Goal: Task Accomplishment & Management: Complete application form

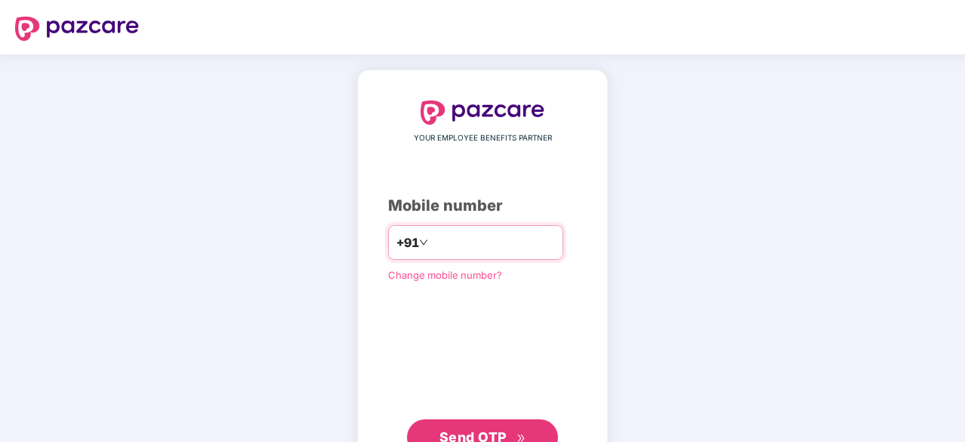
click at [431, 242] on input "number" at bounding box center [493, 242] width 124 height 24
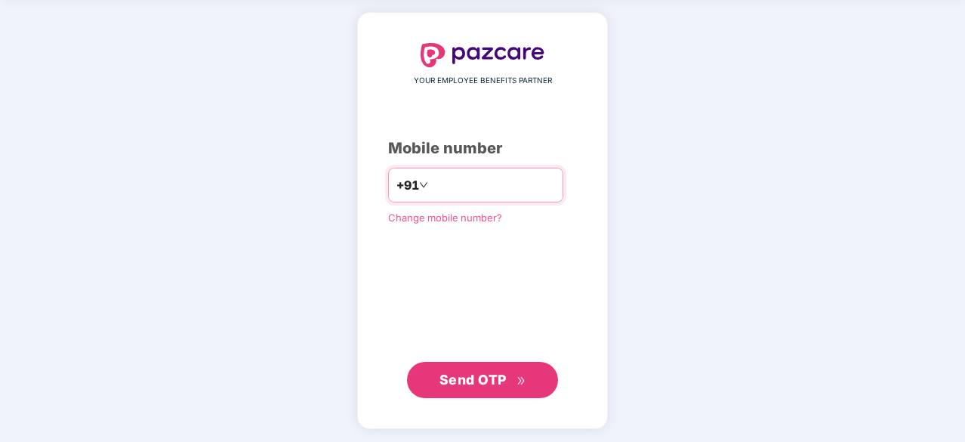
type input "**********"
click at [477, 377] on span "Send OTP" at bounding box center [472, 379] width 67 height 16
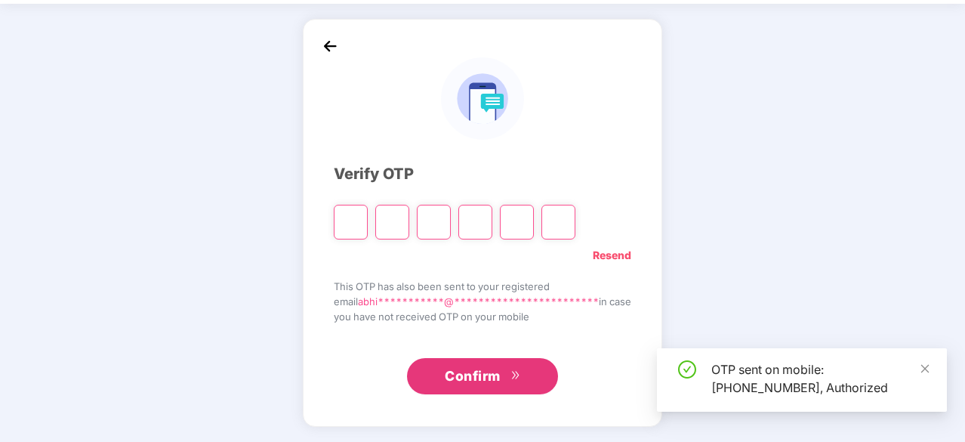
scroll to position [50, 0]
click at [345, 232] on input "Please enter verification code. Digit 1" at bounding box center [351, 222] width 34 height 35
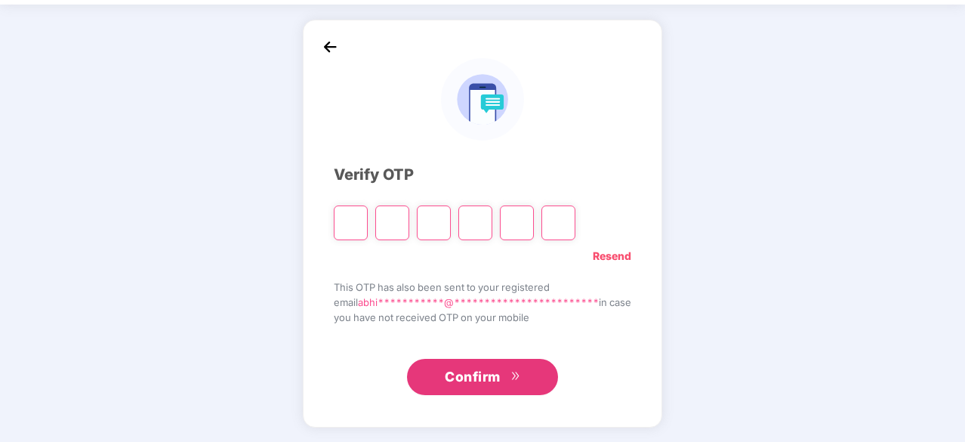
type input "*"
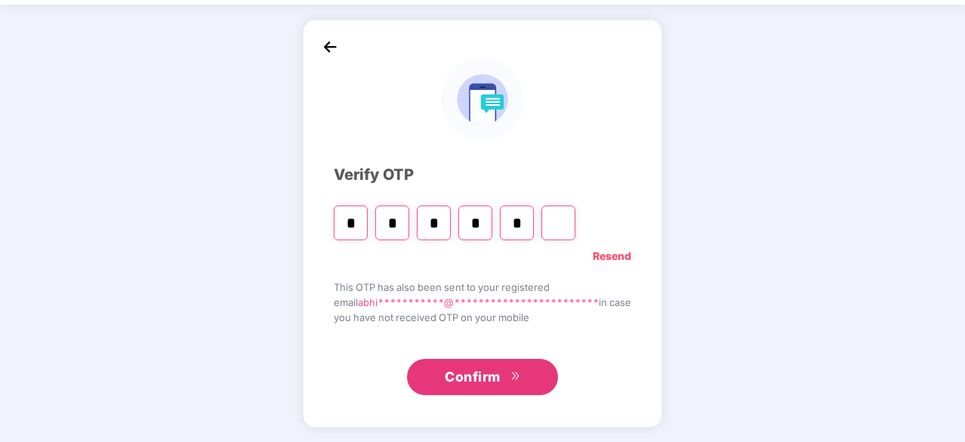
type input "*"
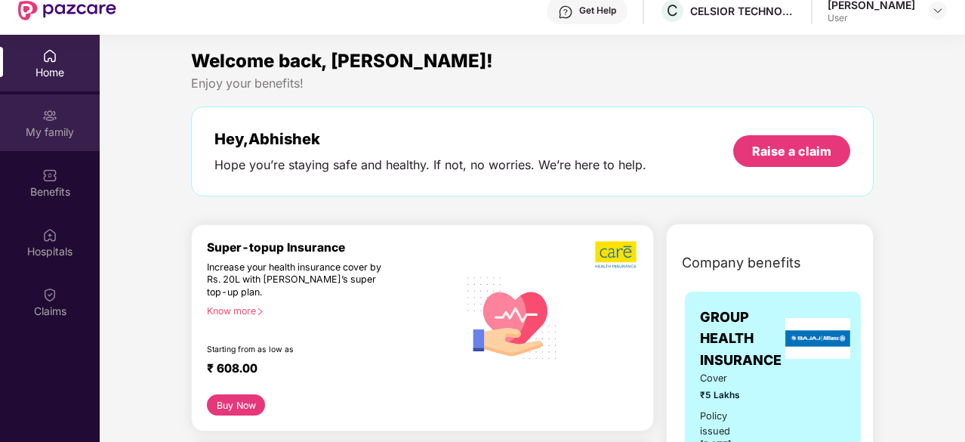
click at [59, 126] on div "My family" at bounding box center [50, 132] width 100 height 15
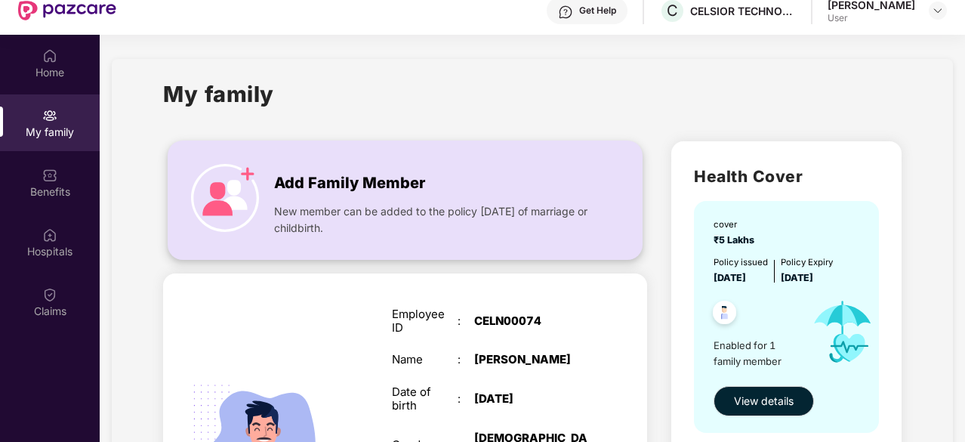
click at [266, 178] on div "Add Family Member New member can be added to the policy [DATE] of marriage or c…" at bounding box center [404, 199] width 473 height 87
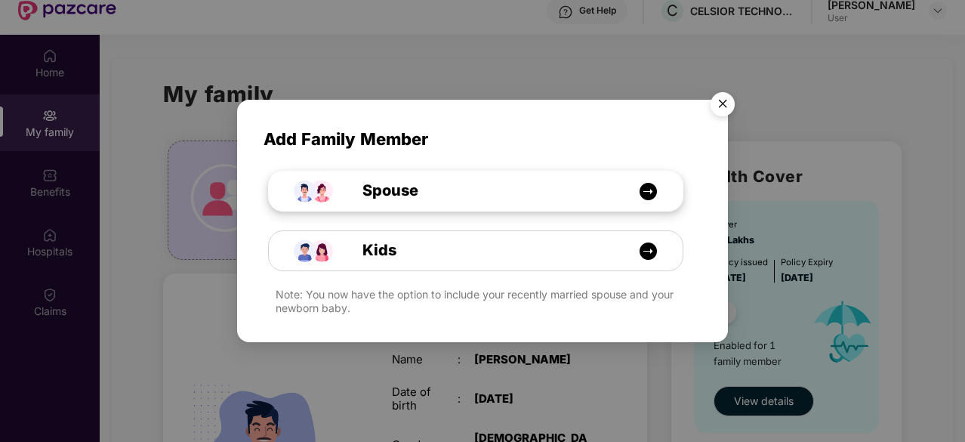
click at [563, 189] on div "Spouse" at bounding box center [483, 190] width 310 height 23
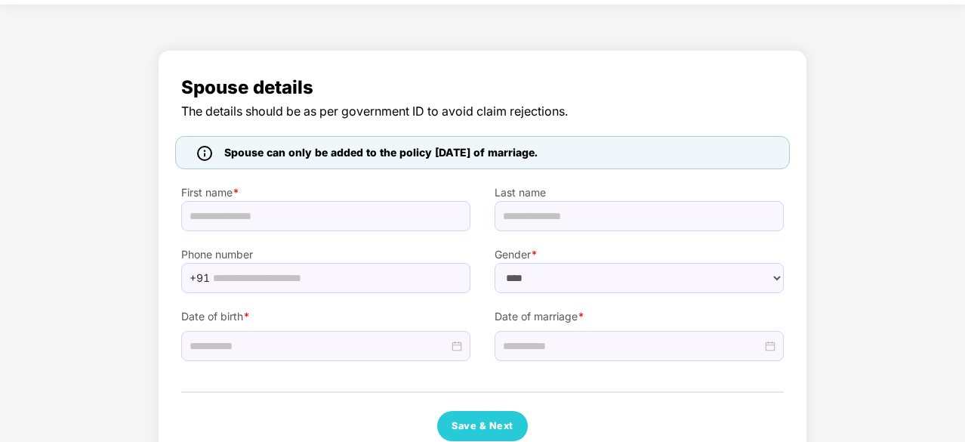
select select "******"
click at [316, 212] on input "text" at bounding box center [325, 216] width 289 height 30
type input "********"
type input "******"
type input "**********"
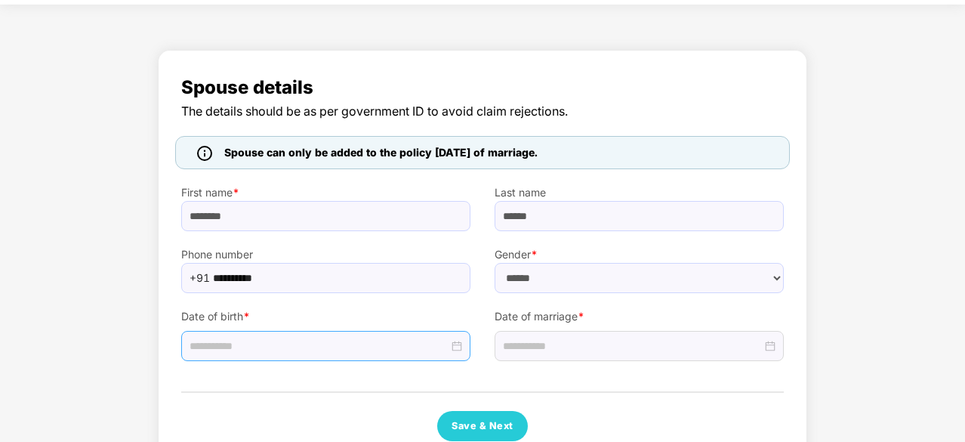
click at [362, 342] on input at bounding box center [318, 345] width 259 height 17
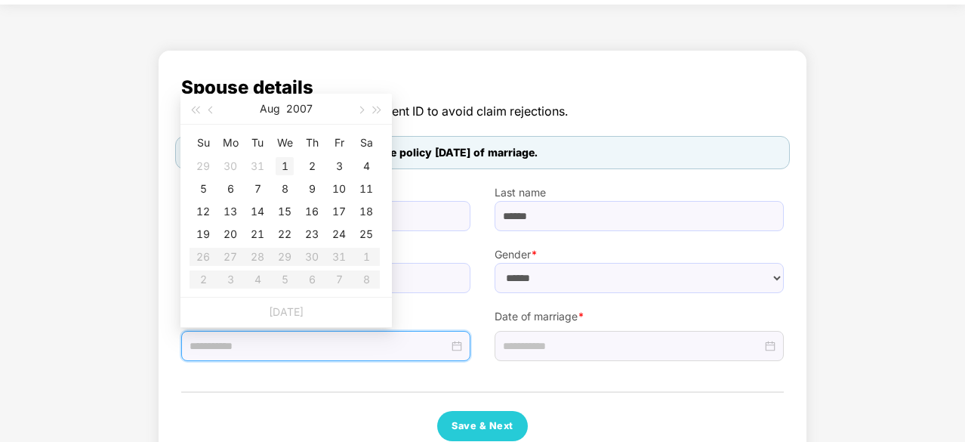
type input "**********"
click at [302, 109] on button "2007" at bounding box center [299, 109] width 26 height 30
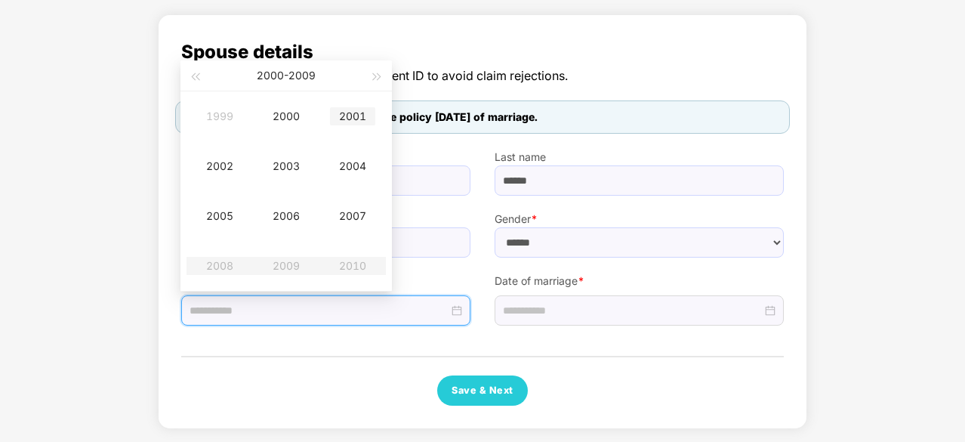
scroll to position [10, 0]
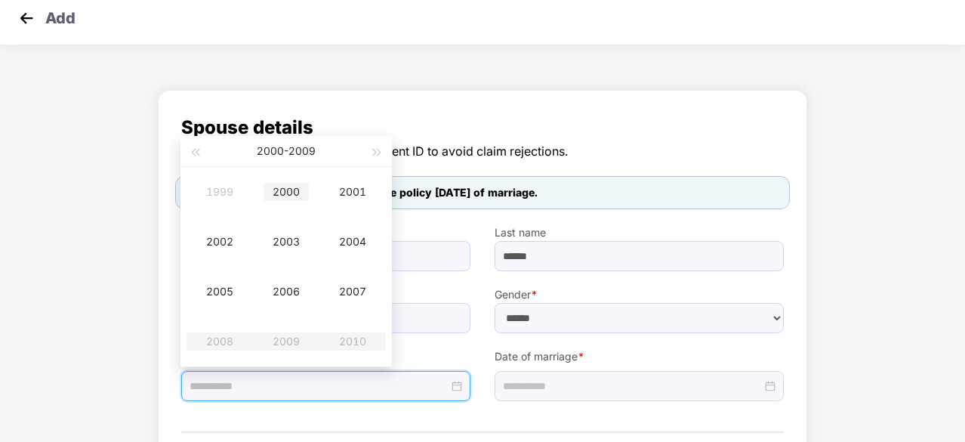
type input "**********"
click at [198, 152] on span "button" at bounding box center [195, 153] width 8 height 8
type input "**********"
click at [355, 236] on div "1994" at bounding box center [352, 242] width 45 height 18
type input "**********"
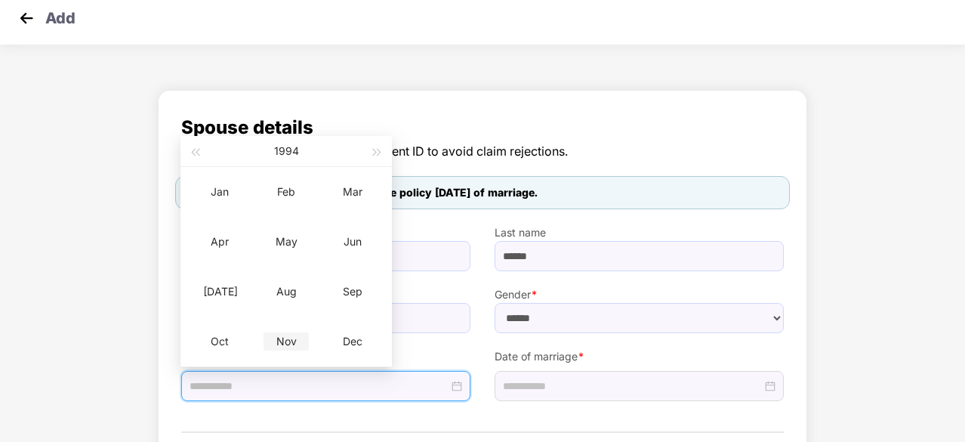
click at [287, 339] on div "Nov" at bounding box center [285, 341] width 45 height 18
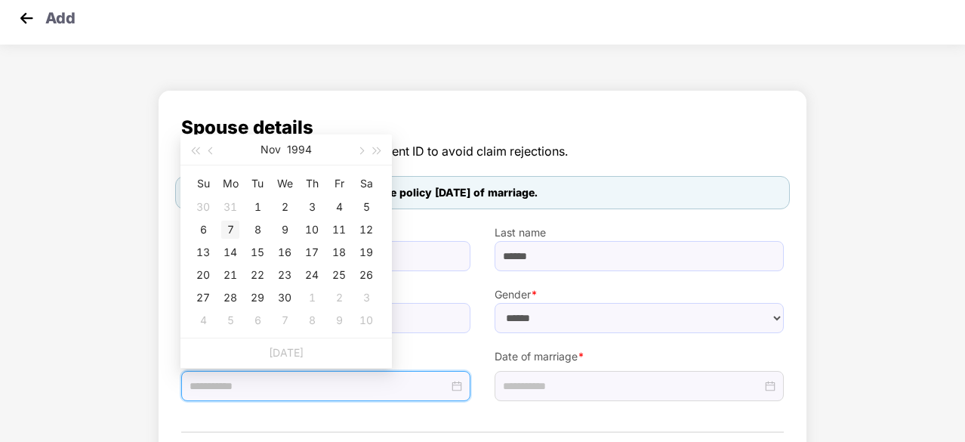
type input "**********"
click at [233, 228] on div "7" at bounding box center [230, 229] width 18 height 18
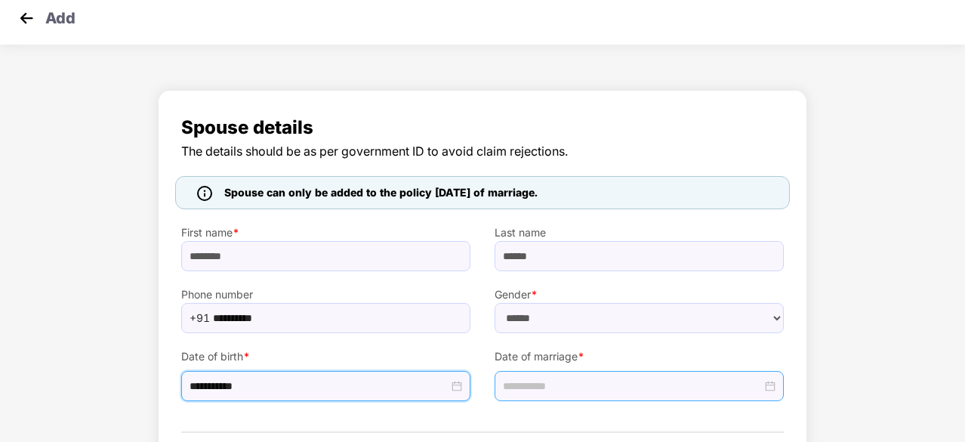
click at [597, 385] on input at bounding box center [632, 385] width 259 height 17
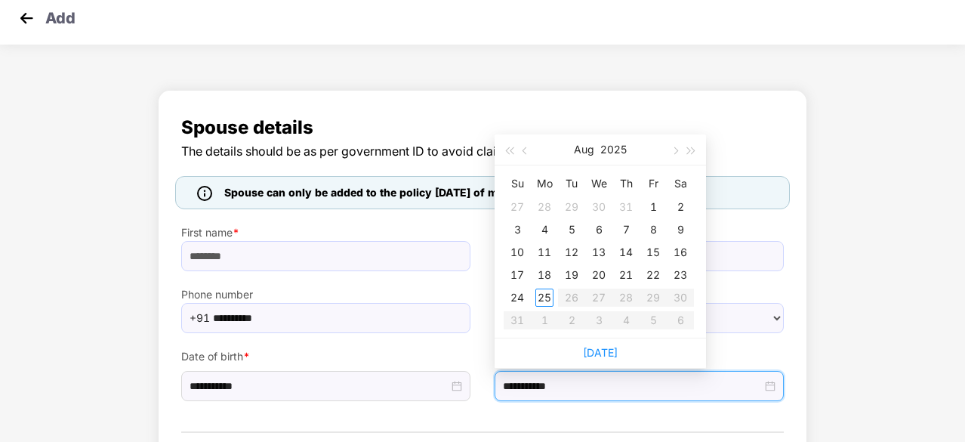
type input "**********"
click at [608, 144] on button "2025" at bounding box center [613, 149] width 26 height 30
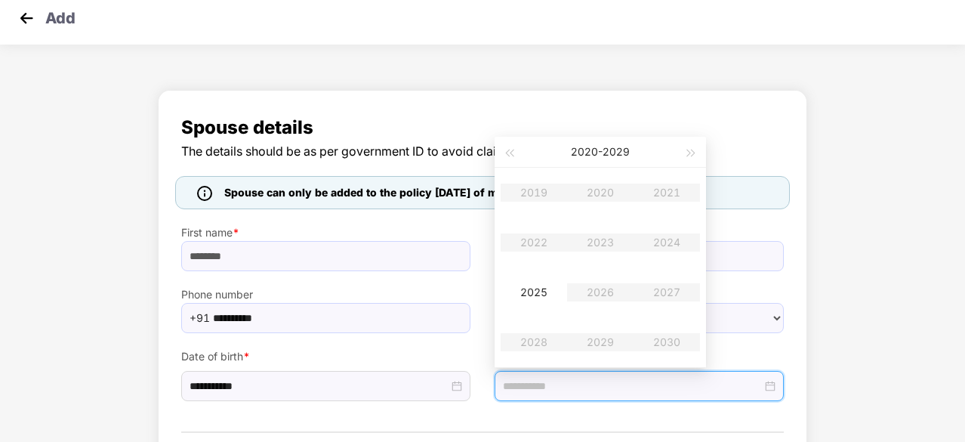
click at [602, 189] on table "2019 2020 2021 2022 2023 2024 2025 2026 2027 2028 2029 2030" at bounding box center [600, 267] width 199 height 199
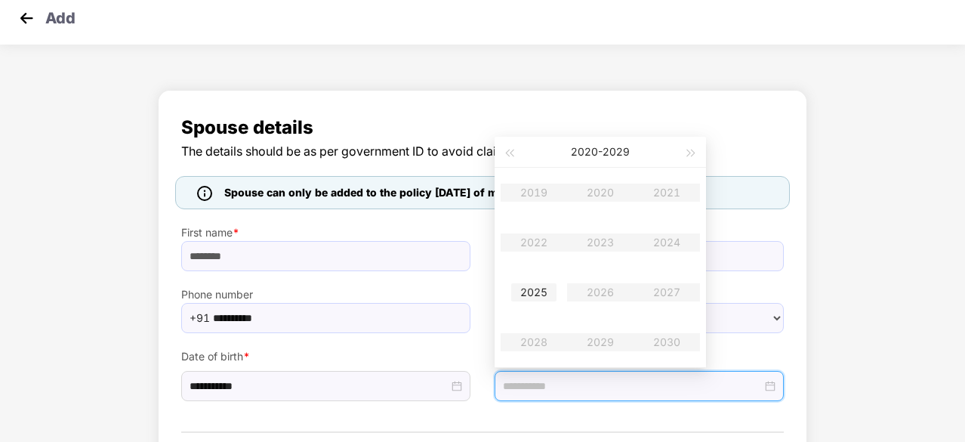
type input "**********"
click at [610, 191] on table "2019 2020 2021 2022 2023 2024 2025 2026 2027 2028 2029 2030" at bounding box center [600, 267] width 199 height 199
click at [601, 189] on table "2019 2020 2021 2022 2023 2024 2025 2026 2027 2028 2029 2030" at bounding box center [600, 267] width 199 height 199
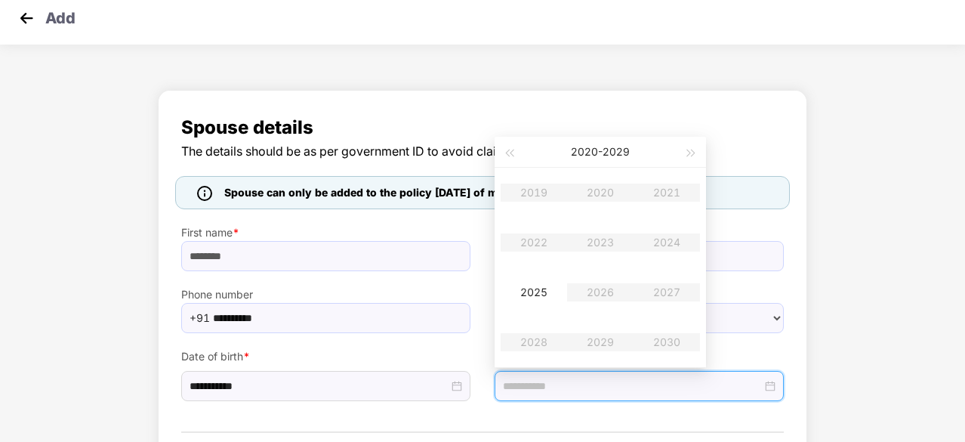
click at [601, 189] on table "2019 2020 2021 2022 2023 2024 2025 2026 2027 2028 2029 2030" at bounding box center [600, 267] width 199 height 199
type input "**********"
click at [477, 342] on div "**********" at bounding box center [325, 367] width 313 height 68
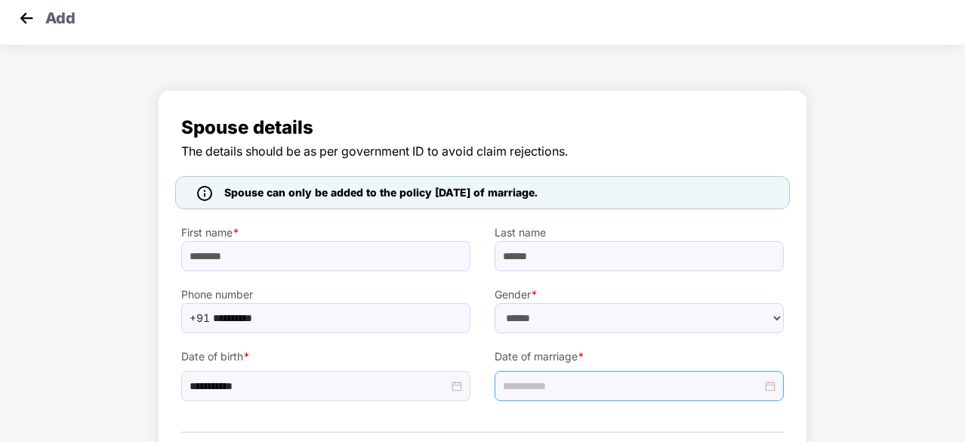
scroll to position [85, 0]
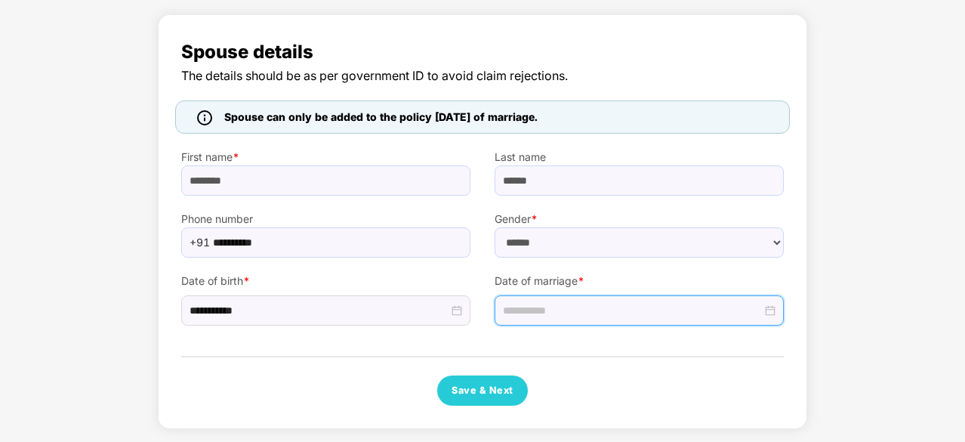
click at [761, 309] on input at bounding box center [632, 310] width 259 height 17
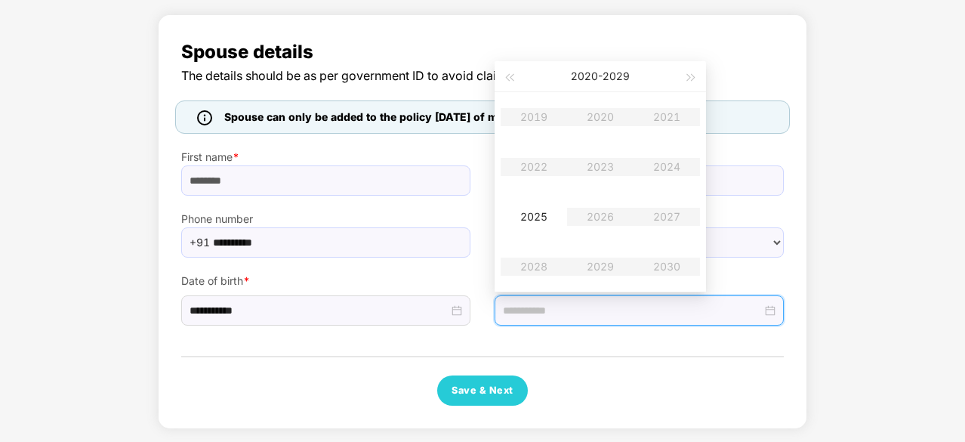
type input "**********"
click at [600, 112] on table "2019 2020 2021 2022 2023 2024 2025 2026 2027 2028 2029 2030" at bounding box center [600, 191] width 199 height 199
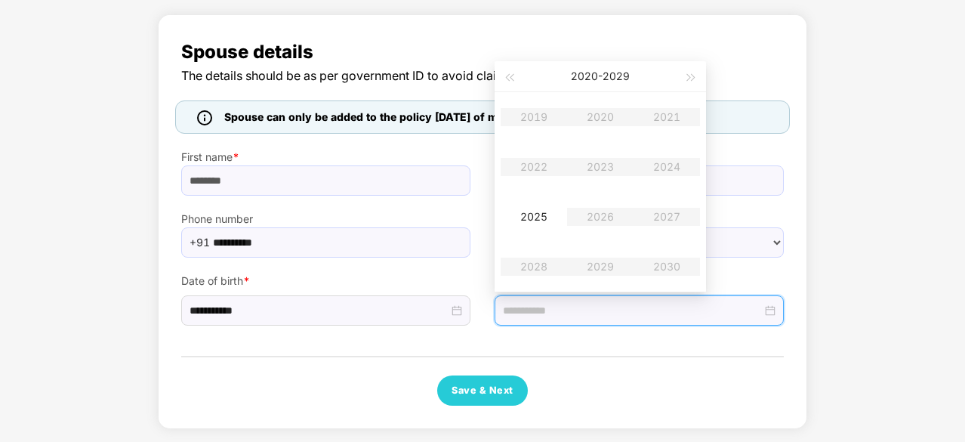
drag, startPoint x: 587, startPoint y: 117, endPoint x: 618, endPoint y: 113, distance: 30.4
click at [618, 113] on table "2019 2020 2021 2022 2023 2024 2025 2026 2027 2028 2029 2030" at bounding box center [600, 191] width 199 height 199
click at [643, 395] on div "Save & Next" at bounding box center [482, 390] width 602 height 30
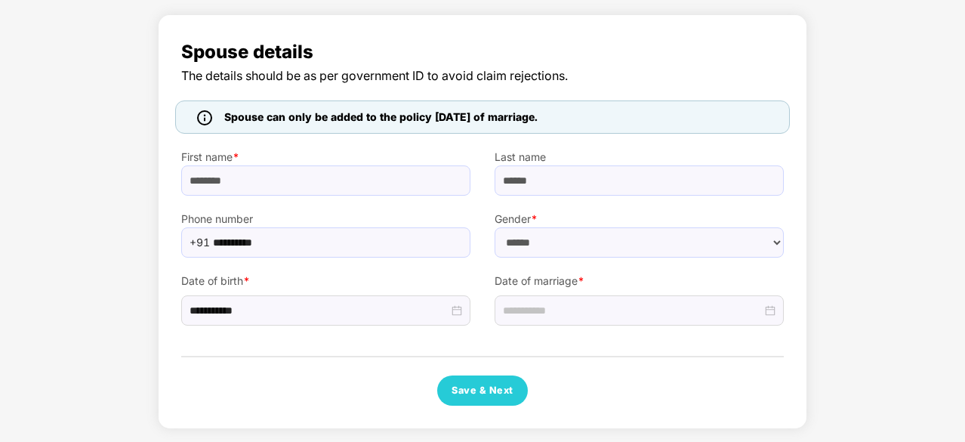
click at [494, 120] on span "Spouse can only be added to the policy [DATE] of marriage." at bounding box center [380, 117] width 313 height 17
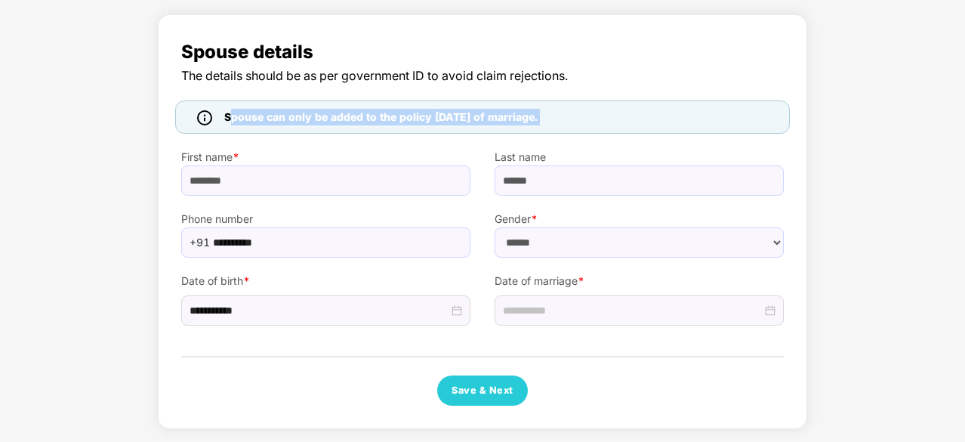
click at [494, 120] on span "Spouse can only be added to the policy [DATE] of marriage." at bounding box center [380, 117] width 313 height 17
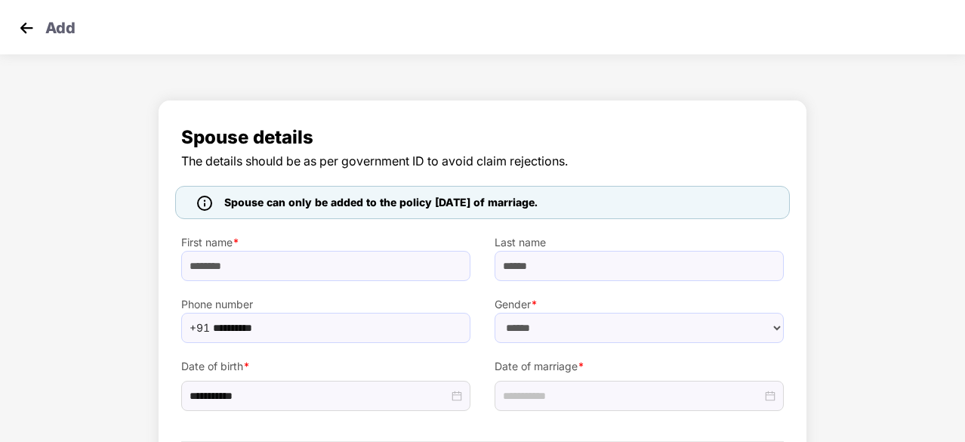
click at [270, 135] on span "Spouse details" at bounding box center [482, 137] width 602 height 29
click at [22, 32] on img at bounding box center [26, 28] width 23 height 23
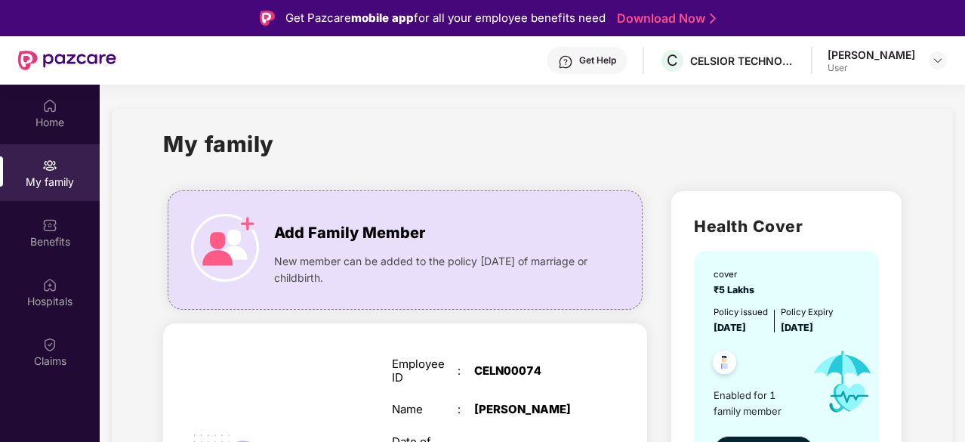
click at [592, 45] on div "Get Help C CELSIOR TECHNOLOGIES PRIVATE LIMITED [PERSON_NAME] User" at bounding box center [531, 60] width 830 height 48
click at [586, 57] on div "Get Help" at bounding box center [597, 60] width 37 height 12
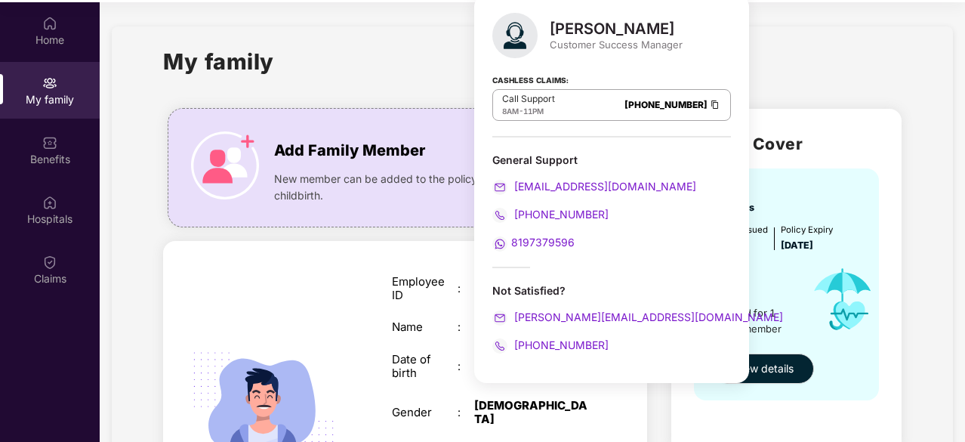
scroll to position [85, 0]
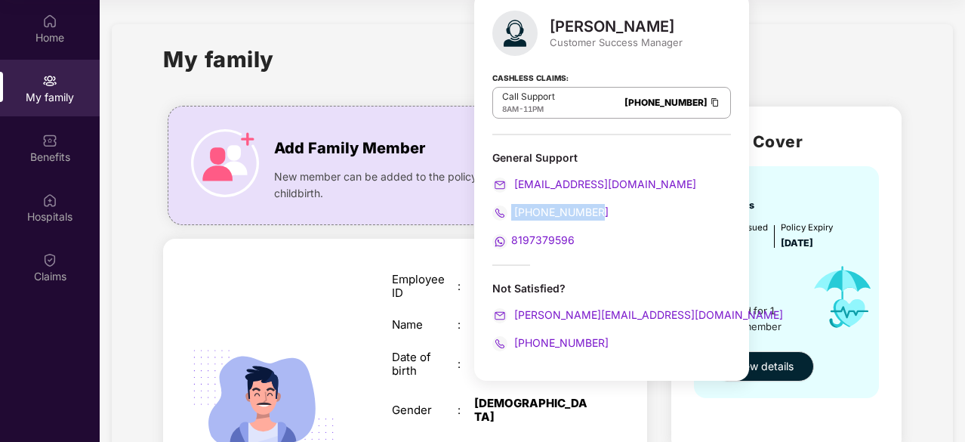
drag, startPoint x: 587, startPoint y: 212, endPoint x: 512, endPoint y: 212, distance: 75.5
click at [512, 212] on div "[PHONE_NUMBER]" at bounding box center [611, 212] width 239 height 17
click at [539, 241] on span "8197379596" at bounding box center [542, 239] width 63 height 13
click at [549, 239] on span "8197379596" at bounding box center [542, 239] width 63 height 13
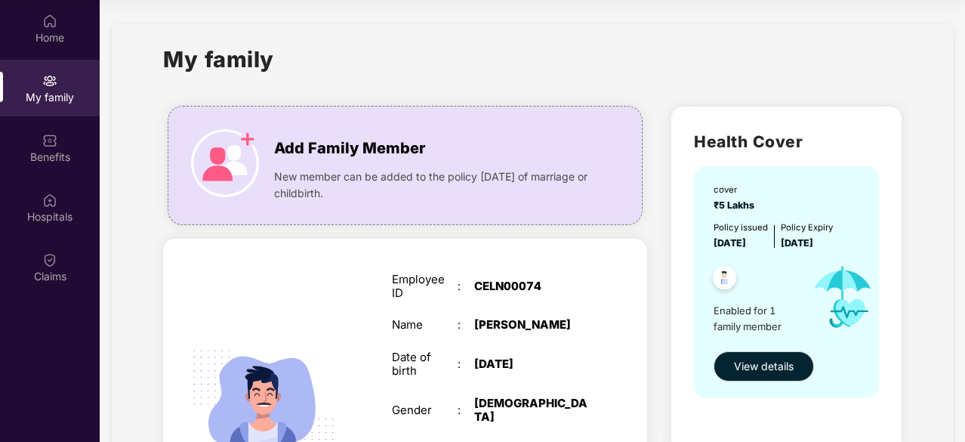
click at [309, 60] on div "My family" at bounding box center [532, 68] width 738 height 52
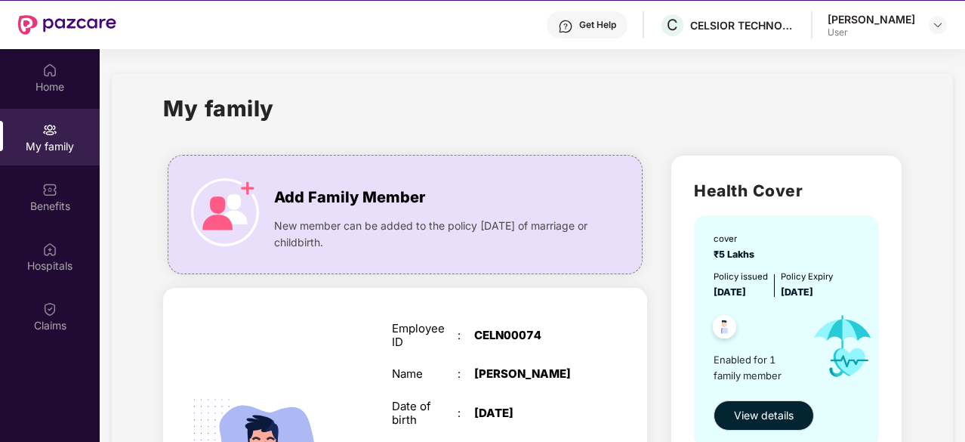
scroll to position [0, 0]
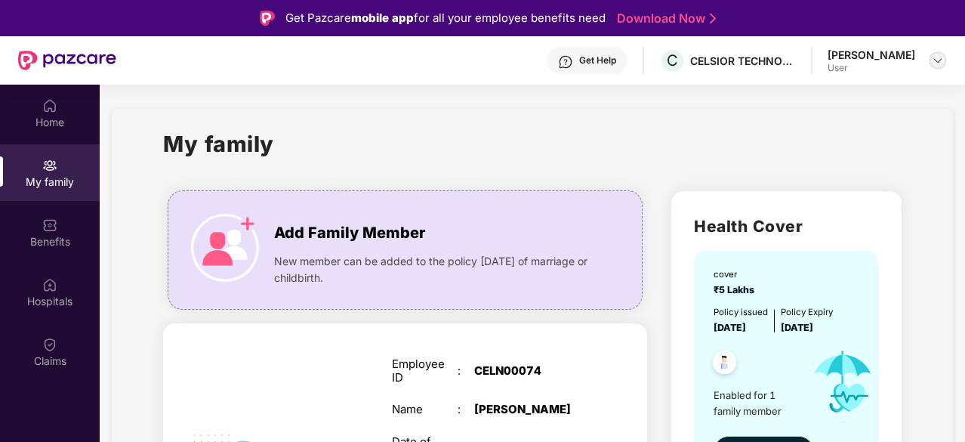
click at [939, 61] on img at bounding box center [938, 60] width 12 height 12
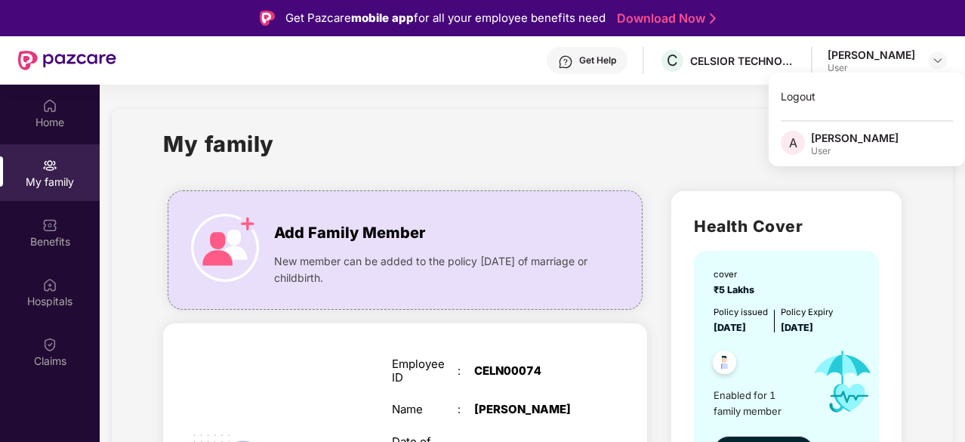
click at [313, 21] on div "Get Pazcare mobile app for all your employee benefits need" at bounding box center [445, 18] width 320 height 18
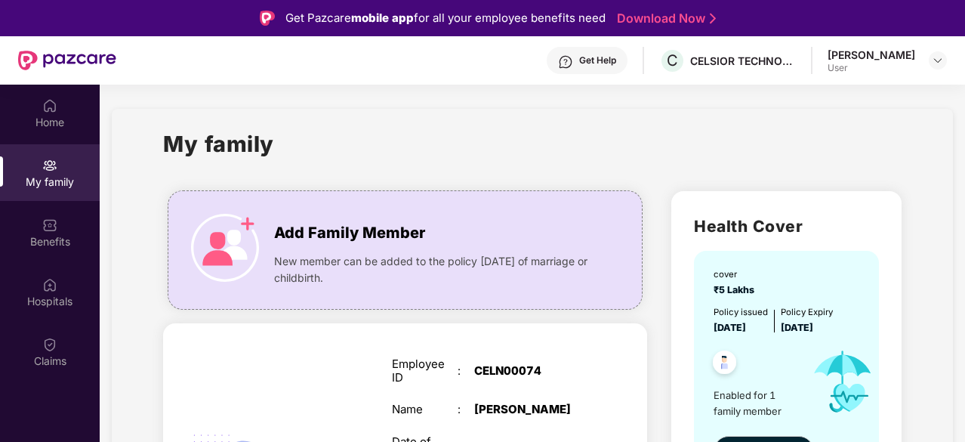
click at [313, 21] on div "Get Pazcare mobile app for all your employee benefits need" at bounding box center [445, 18] width 320 height 18
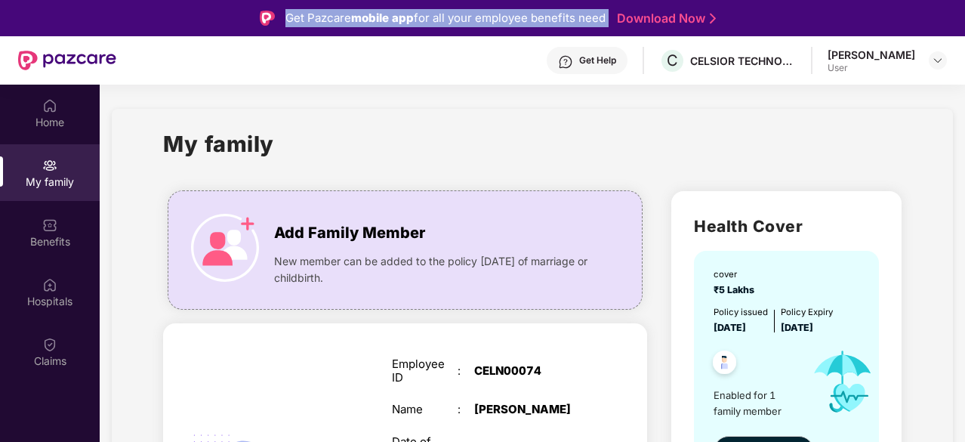
click at [313, 21] on div "Get Pazcare mobile app for all your employee benefits need" at bounding box center [445, 18] width 320 height 18
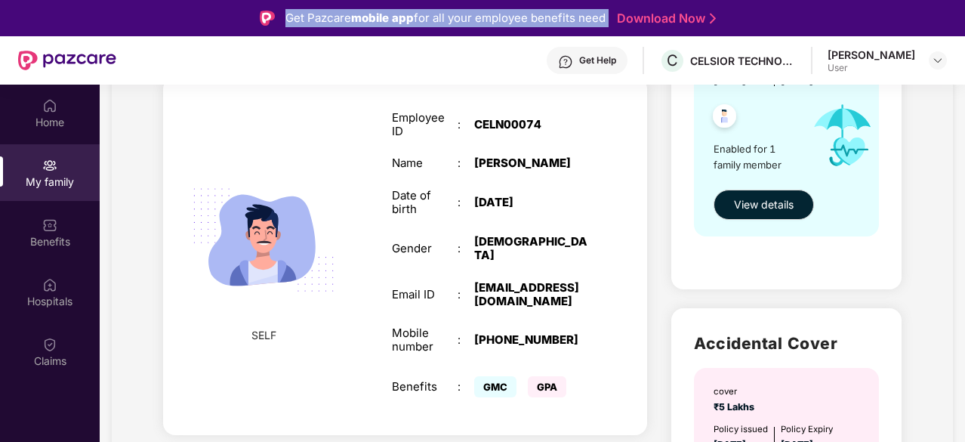
scroll to position [377, 0]
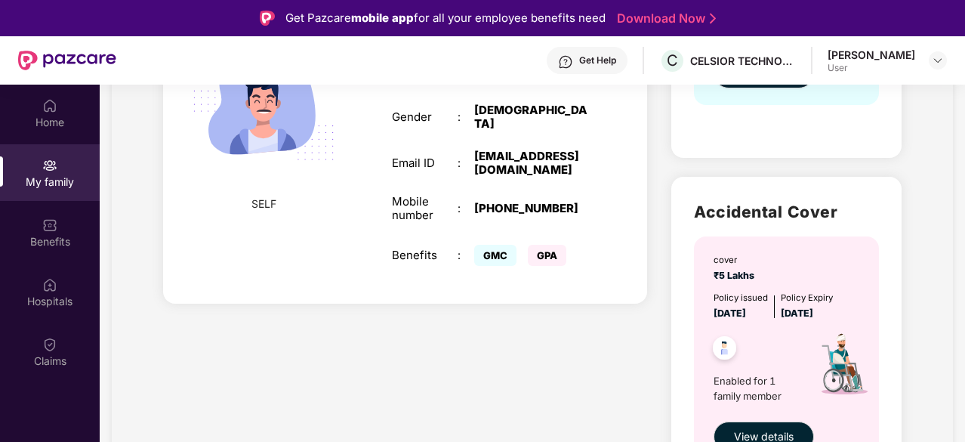
click at [494, 253] on span "GMC" at bounding box center [495, 255] width 42 height 21
click at [557, 256] on span "GPA" at bounding box center [547, 255] width 39 height 21
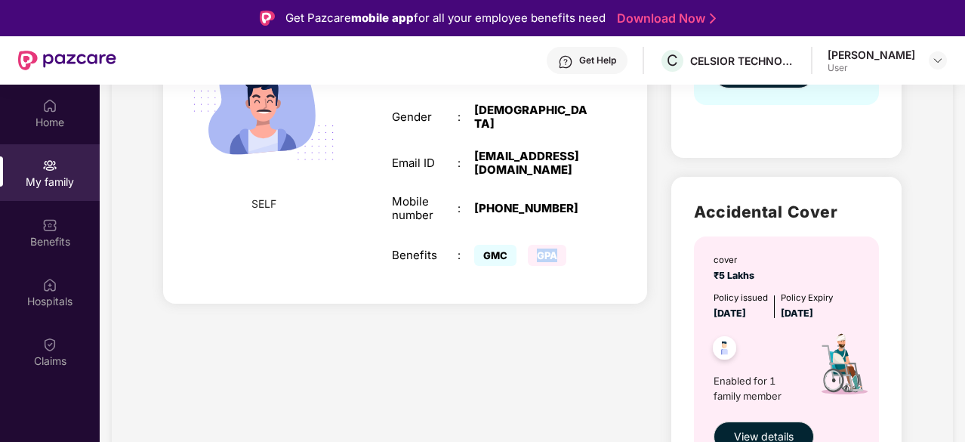
click at [557, 256] on span "GPA" at bounding box center [547, 255] width 39 height 21
click at [523, 205] on div "[PHONE_NUMBER]" at bounding box center [531, 209] width 115 height 14
click at [401, 195] on div "Mobile number" at bounding box center [425, 208] width 66 height 27
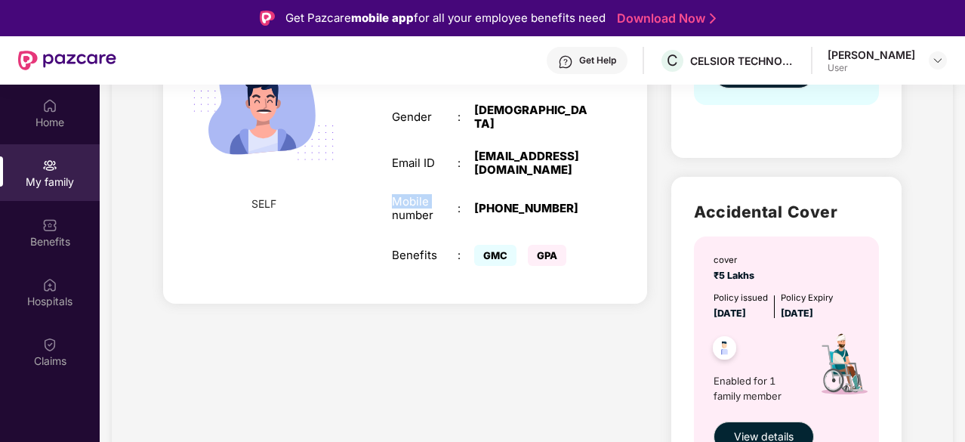
click at [401, 195] on div "Mobile number" at bounding box center [425, 208] width 66 height 27
click at [498, 149] on div "[EMAIL_ADDRESS][DOMAIN_NAME]" at bounding box center [531, 162] width 115 height 27
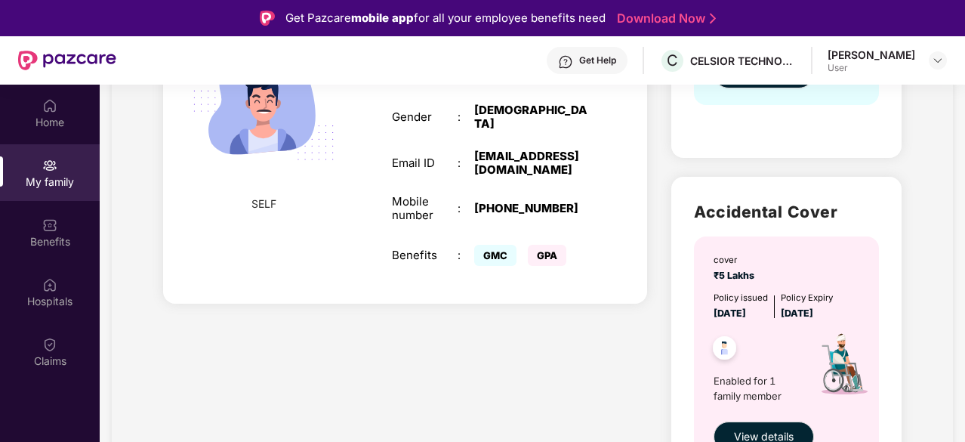
click at [487, 109] on div "[DEMOGRAPHIC_DATA]" at bounding box center [531, 116] width 115 height 27
click at [399, 111] on div "Gender" at bounding box center [425, 117] width 66 height 14
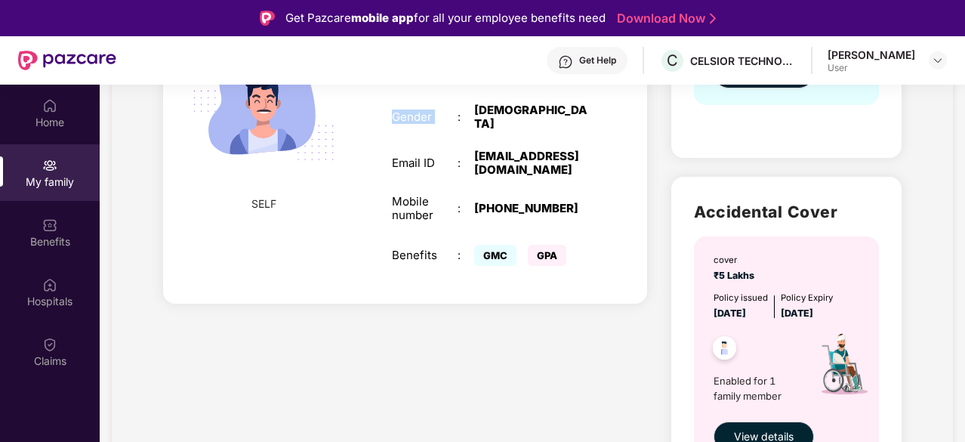
click at [399, 111] on div "Gender" at bounding box center [425, 117] width 66 height 14
click at [411, 163] on div "Email ID : [EMAIL_ADDRESS][DOMAIN_NAME]" at bounding box center [490, 162] width 196 height 27
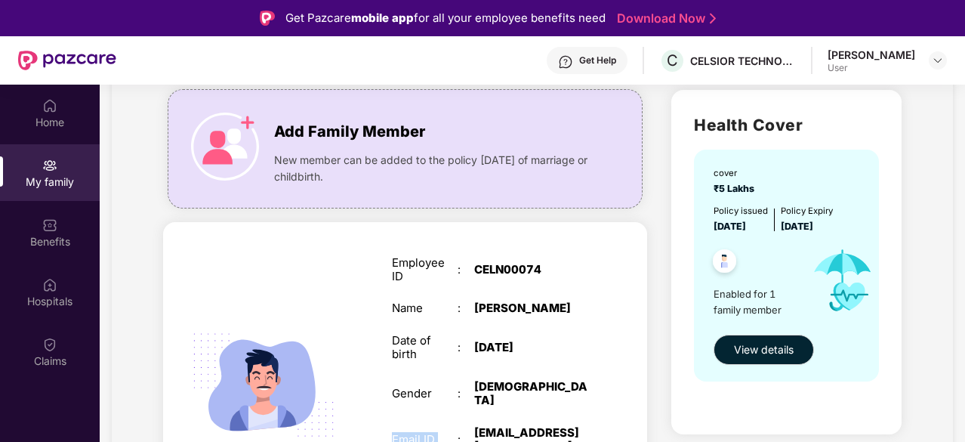
scroll to position [0, 0]
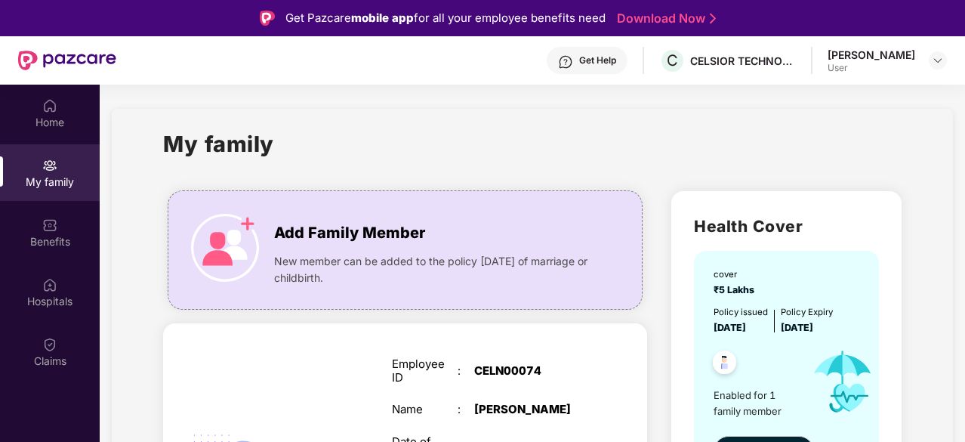
click at [611, 58] on div "Get Help" at bounding box center [597, 60] width 37 height 12
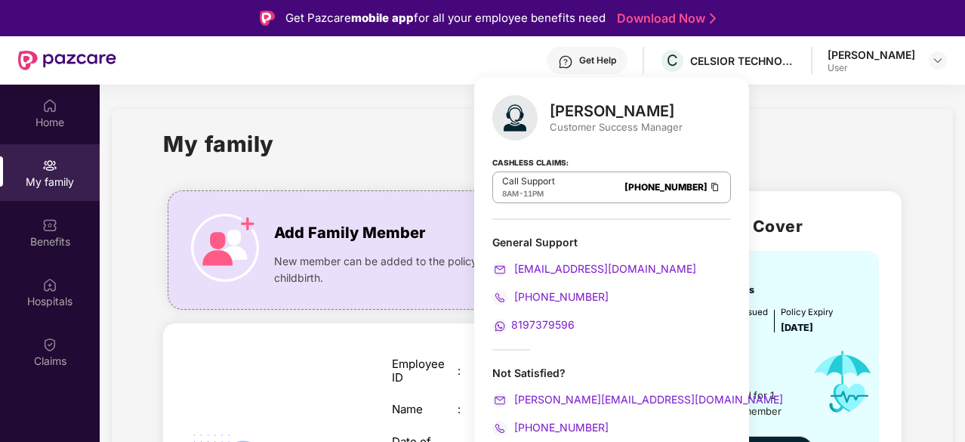
click at [554, 327] on span "8197379596" at bounding box center [542, 324] width 63 height 13
click at [542, 320] on span "8197379596" at bounding box center [542, 324] width 63 height 13
